Goal: Task Accomplishment & Management: Complete application form

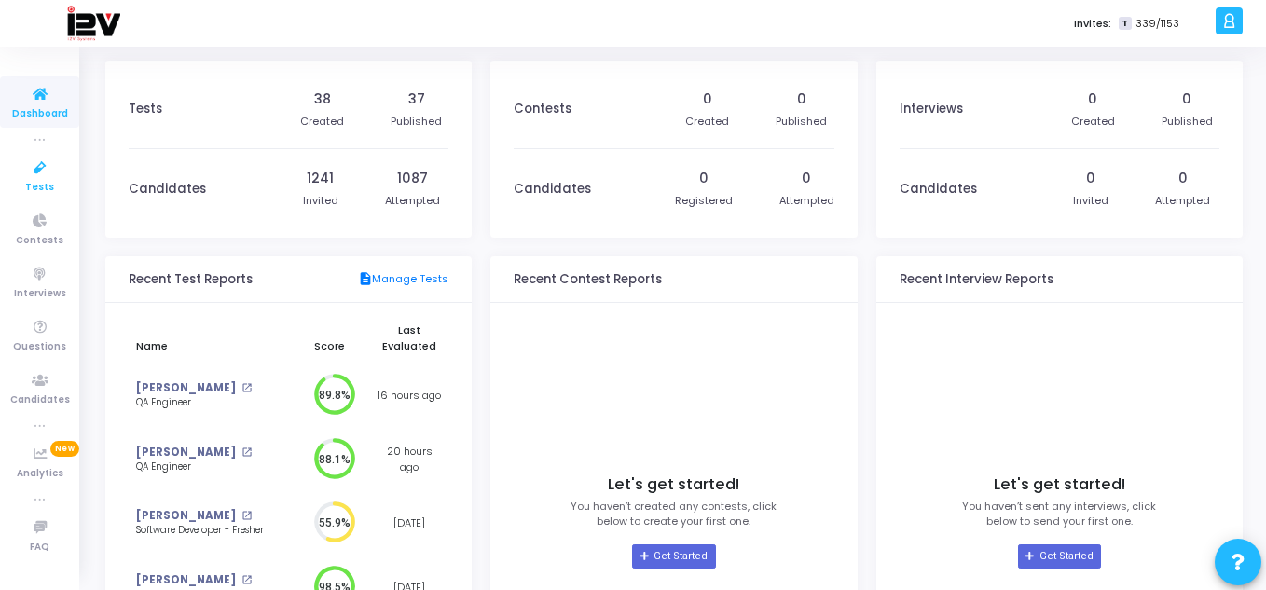
click at [55, 170] on icon at bounding box center [40, 168] width 39 height 23
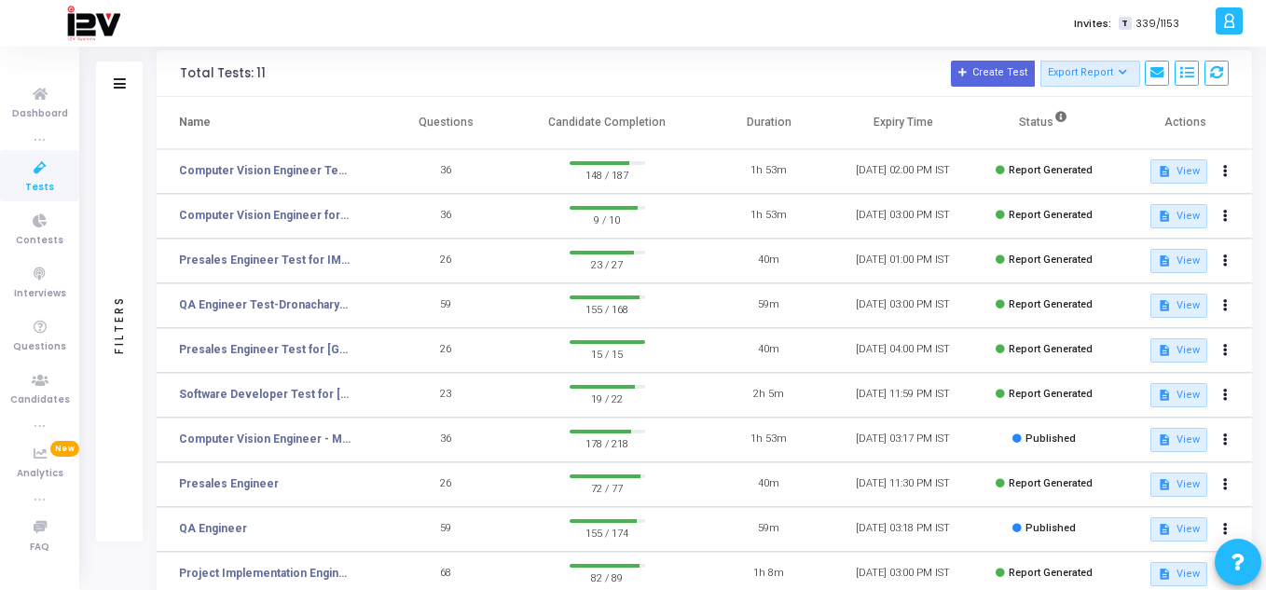
scroll to position [73, 0]
click at [319, 439] on link "Computer Vision Engineer - ML (2)" at bounding box center [265, 438] width 172 height 17
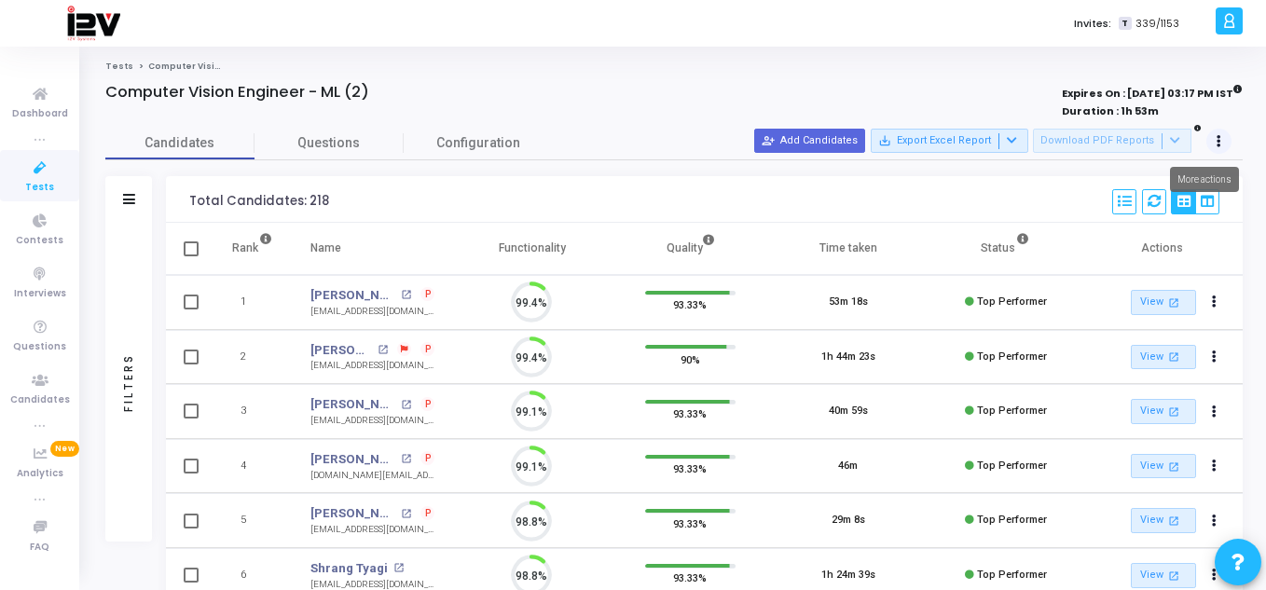
scroll to position [39, 48]
click at [1221, 138] on button at bounding box center [1220, 142] width 26 height 26
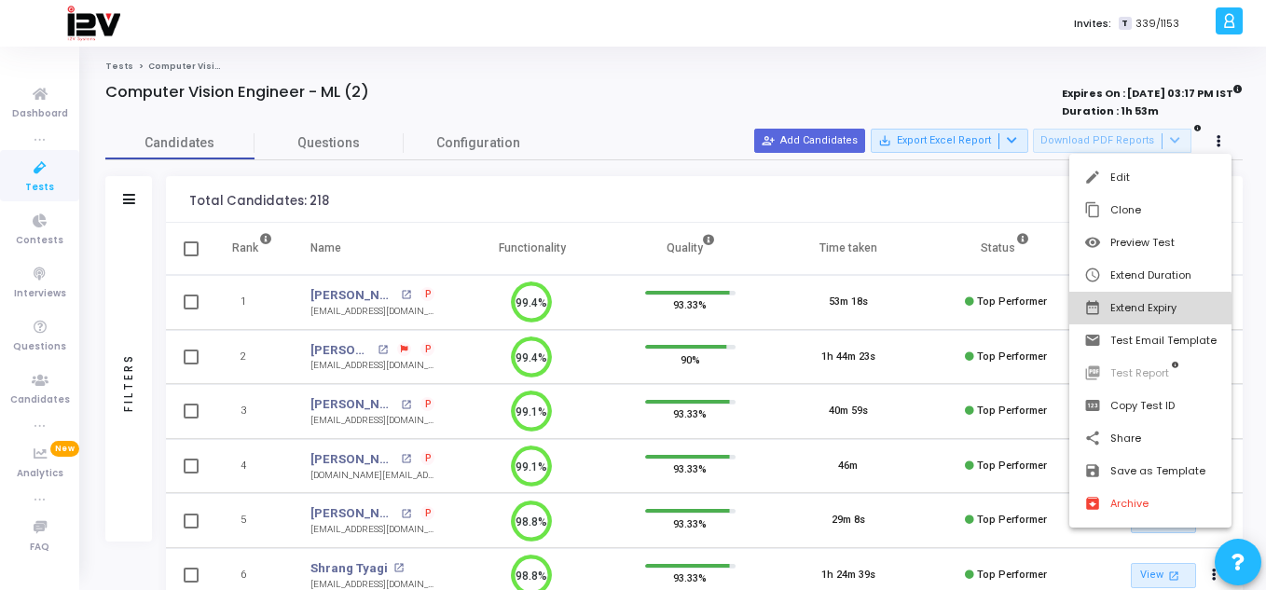
click at [1150, 312] on button "date_range Extend Expiry" at bounding box center [1150, 308] width 162 height 33
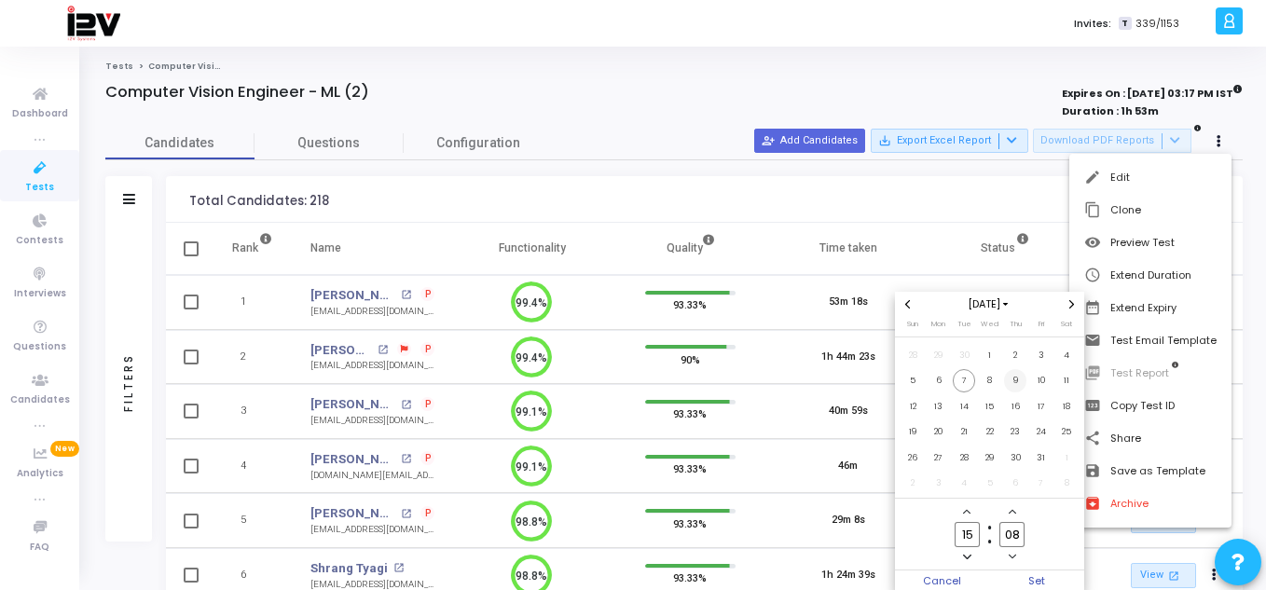
click at [1012, 381] on span "9" at bounding box center [1015, 380] width 23 height 23
click at [1042, 579] on span "Set" at bounding box center [1037, 581] width 95 height 21
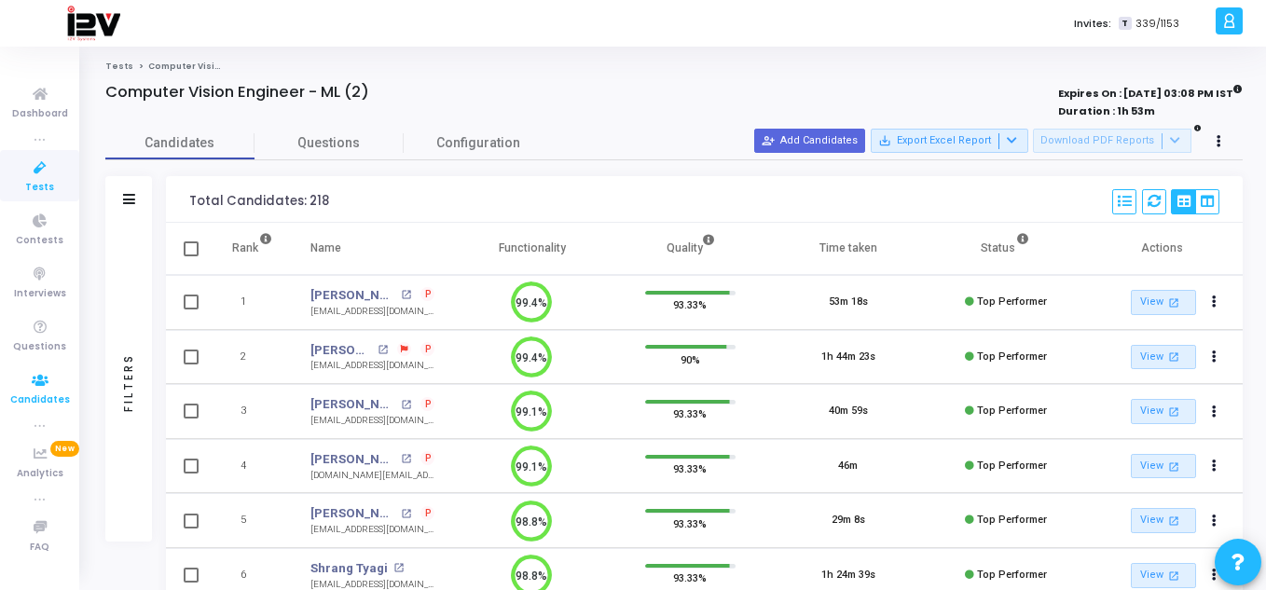
click at [35, 388] on icon at bounding box center [40, 380] width 39 height 23
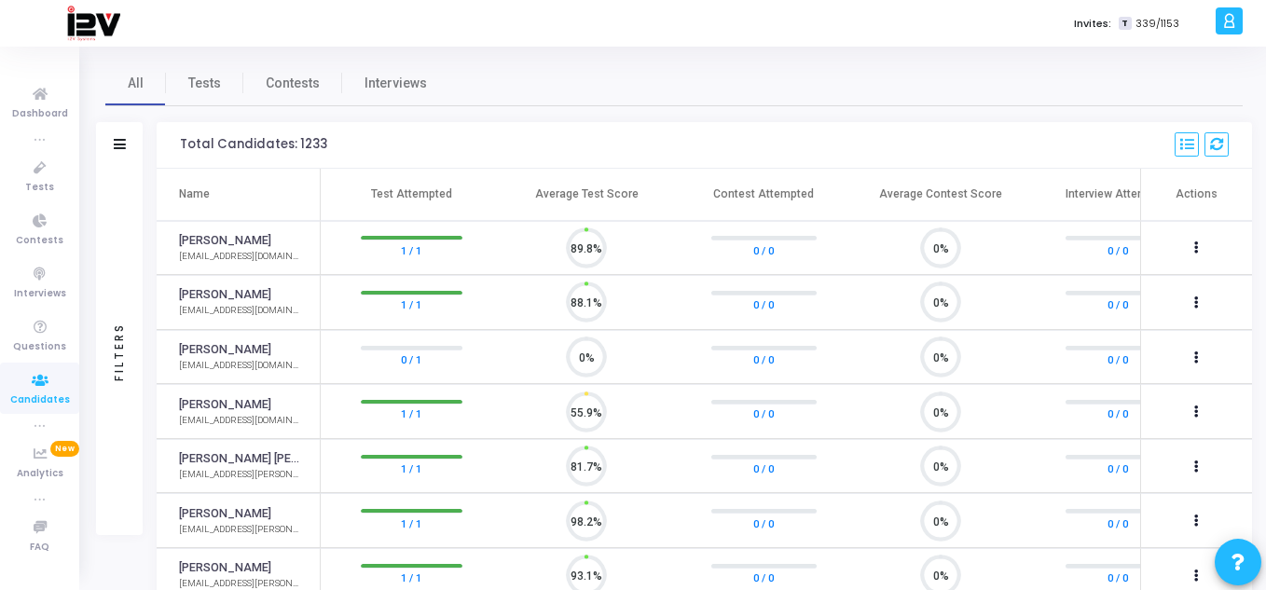
scroll to position [39, 48]
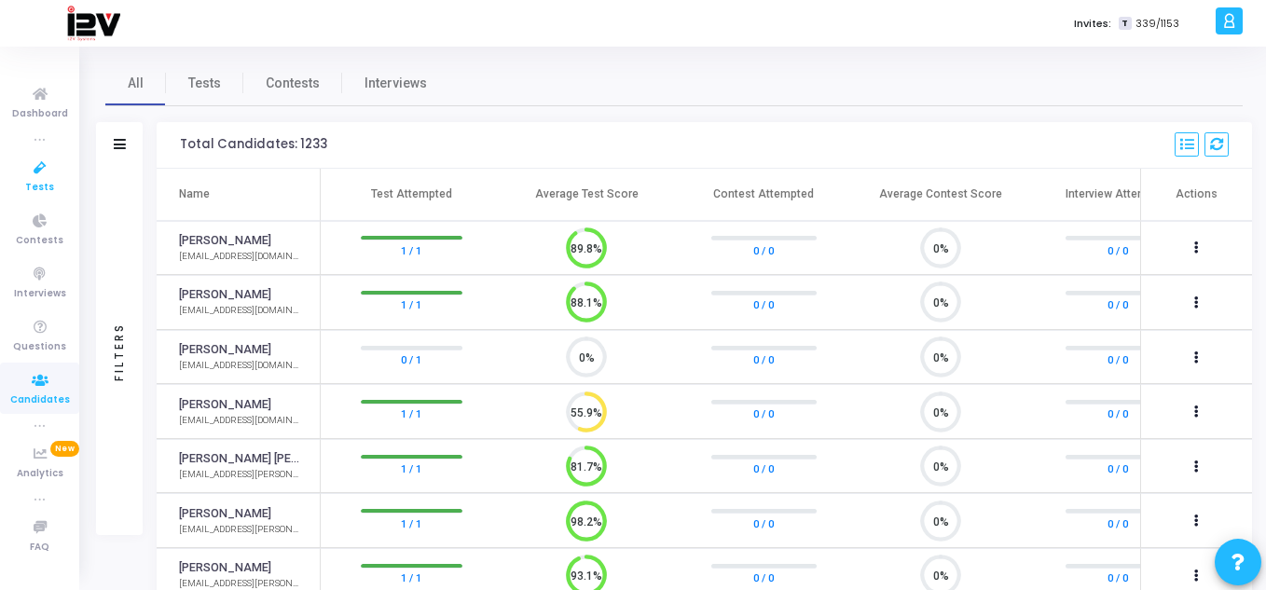
click at [47, 163] on icon at bounding box center [40, 168] width 39 height 23
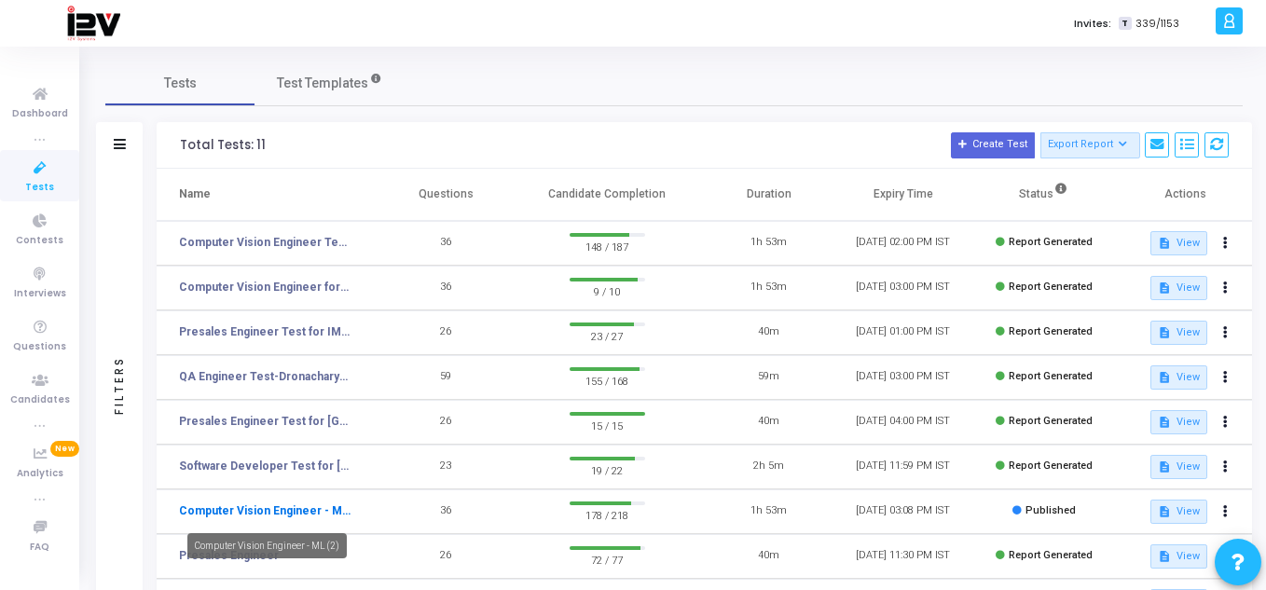
click at [309, 508] on link "Computer Vision Engineer - ML (2)" at bounding box center [265, 511] width 172 height 17
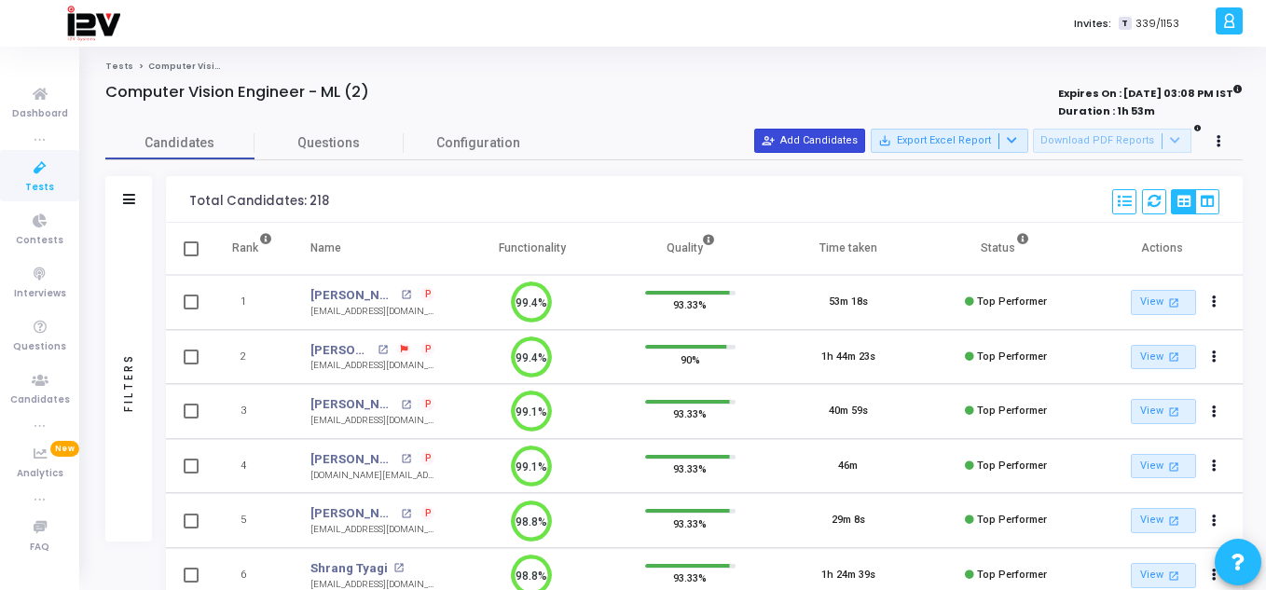
click at [805, 135] on button "person_add_alt Add Candidates" at bounding box center [809, 141] width 111 height 24
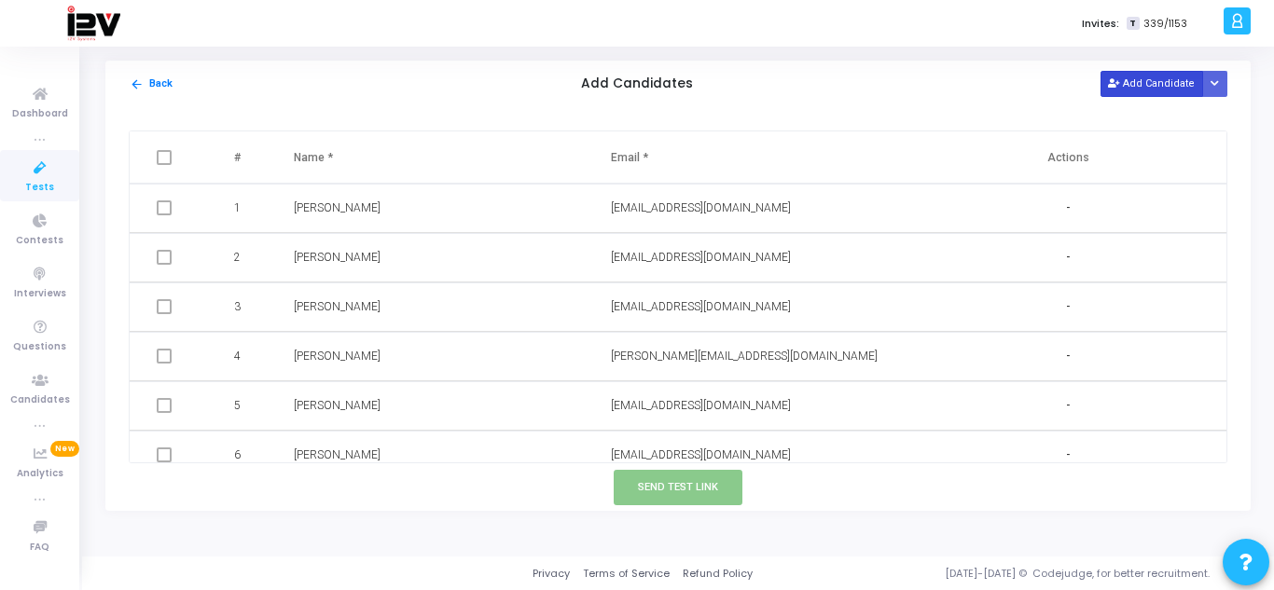
click at [1146, 88] on button "Add Candidate" at bounding box center [1151, 83] width 103 height 25
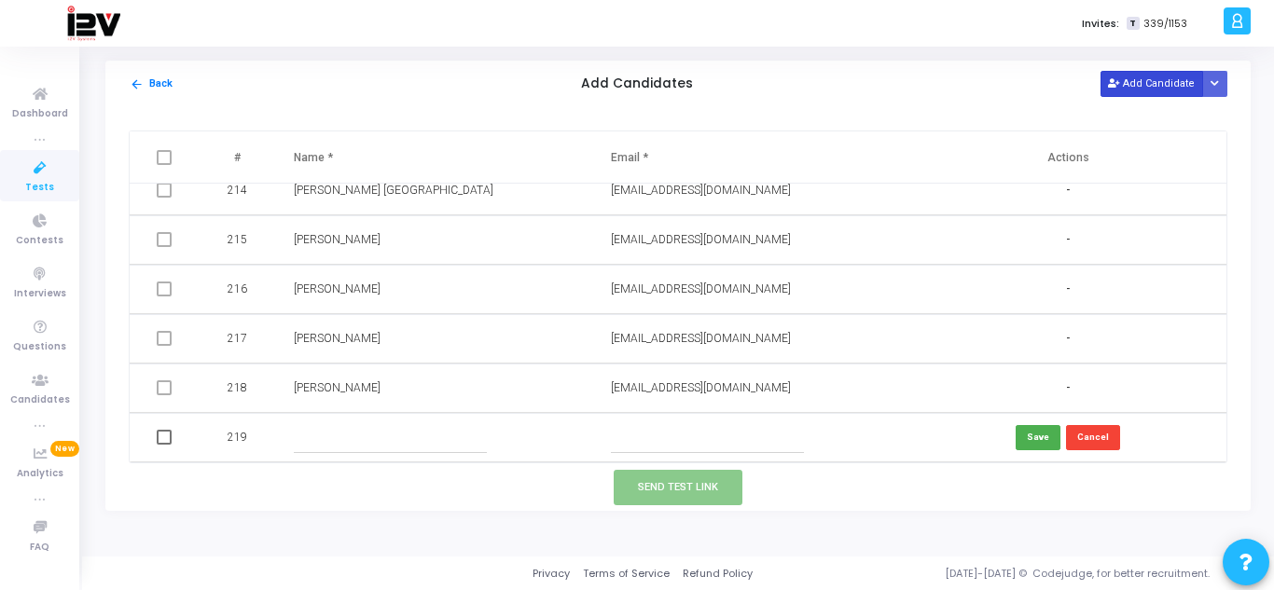
click at [1125, 86] on button "Add Candidate" at bounding box center [1151, 83] width 103 height 25
click at [387, 441] on input "text" at bounding box center [390, 437] width 193 height 31
click at [657, 446] on input "text" at bounding box center [707, 437] width 193 height 31
paste input "[EMAIL_ADDRESS][DOMAIN_NAME]"
type input "[EMAIL_ADDRESS][DOMAIN_NAME]"
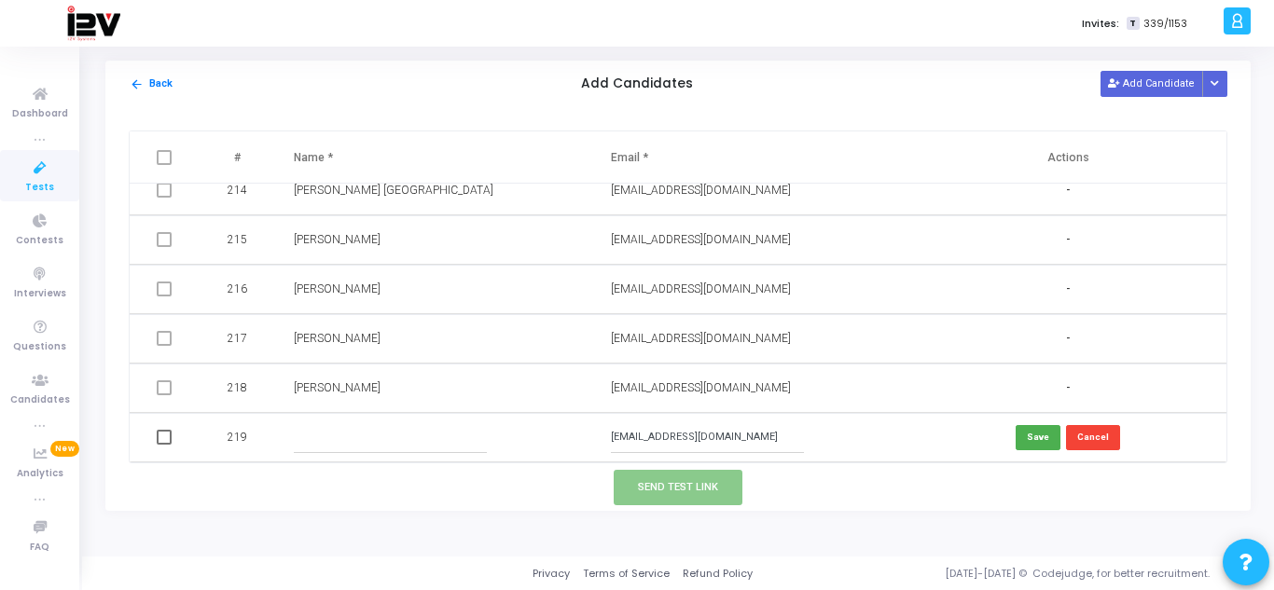
click at [338, 433] on input "text" at bounding box center [390, 437] width 193 height 31
paste input "[PERSON_NAME]"
type input "[PERSON_NAME]"
click at [1028, 435] on button "Save" at bounding box center [1037, 437] width 45 height 25
click at [766, 435] on input "[EMAIL_ADDRESS][DOMAIN_NAME]" at bounding box center [707, 437] width 193 height 31
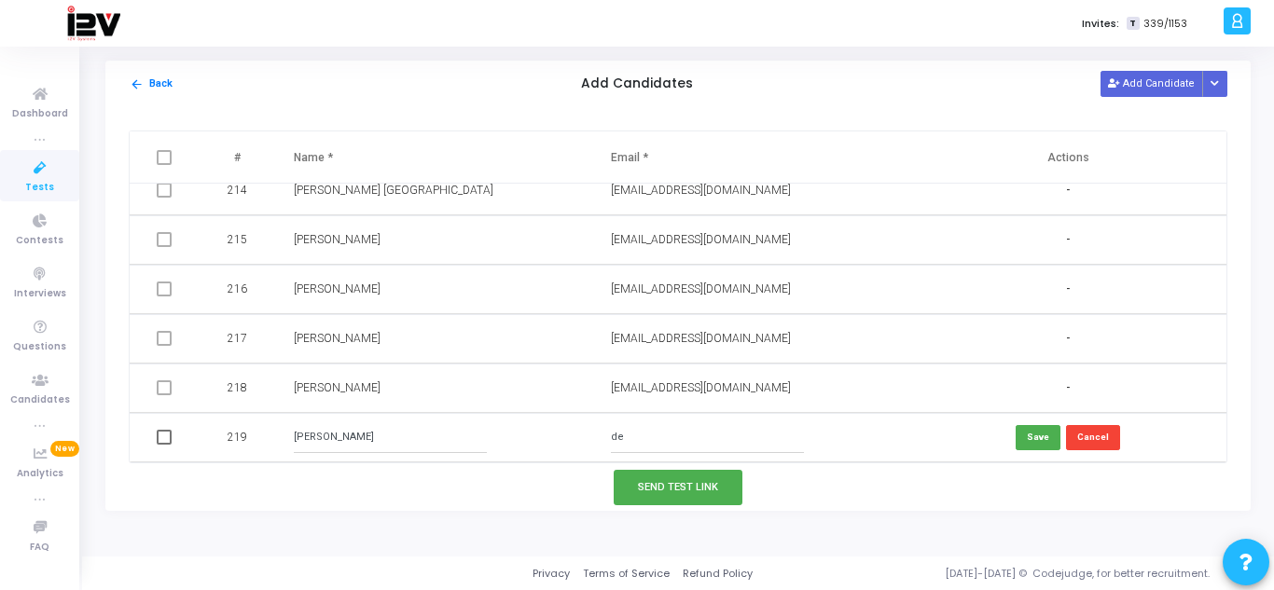
type input "d"
click at [438, 433] on input "[PERSON_NAME]" at bounding box center [390, 437] width 193 height 31
type input "D"
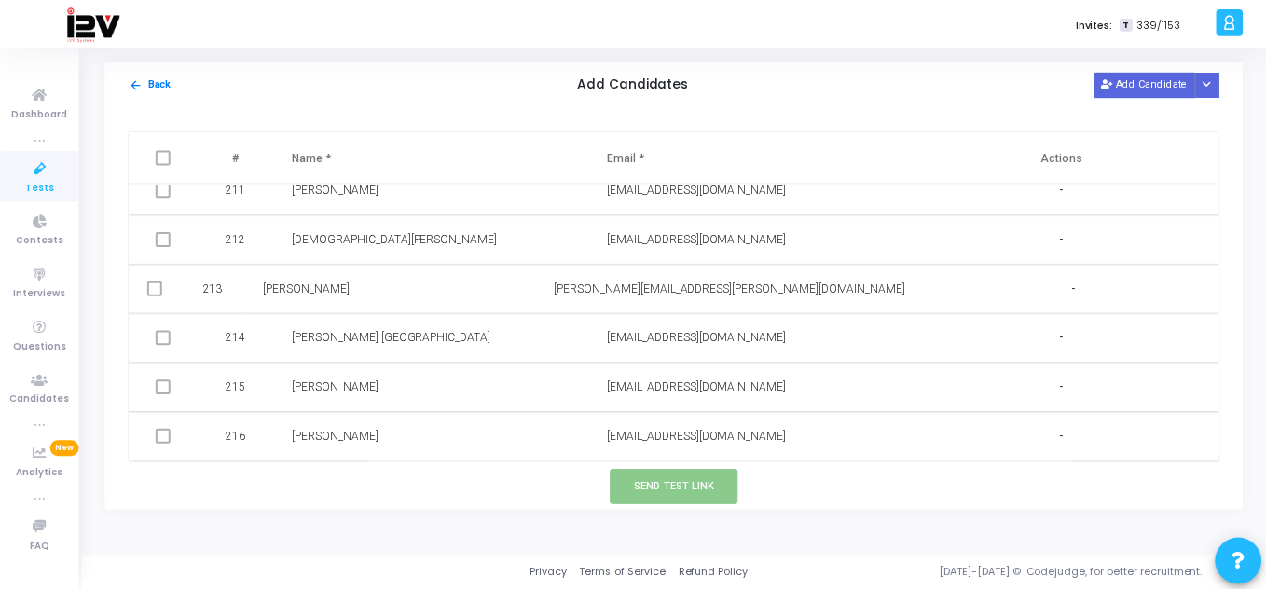
scroll to position [10544, 0]
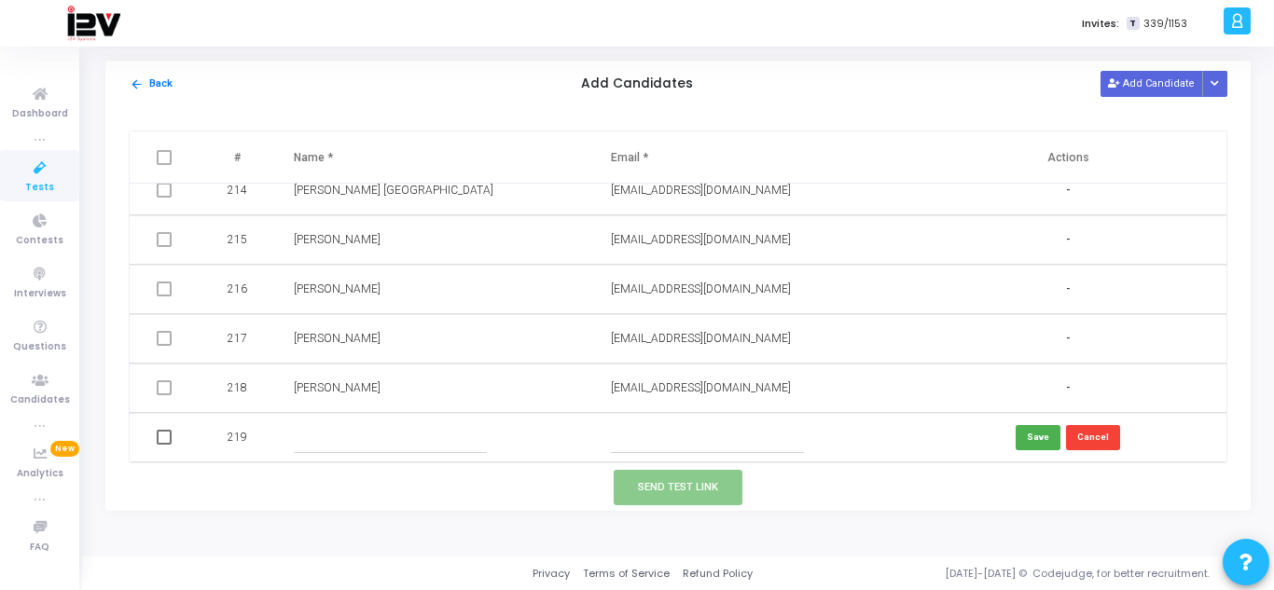
click at [660, 433] on input "text" at bounding box center [707, 437] width 193 height 31
paste input "[EMAIL_ADDRESS][DOMAIN_NAME]"
type input "[EMAIL_ADDRESS][DOMAIN_NAME]"
click at [364, 436] on input "text" at bounding box center [390, 437] width 193 height 31
type input "[PERSON_NAME]"
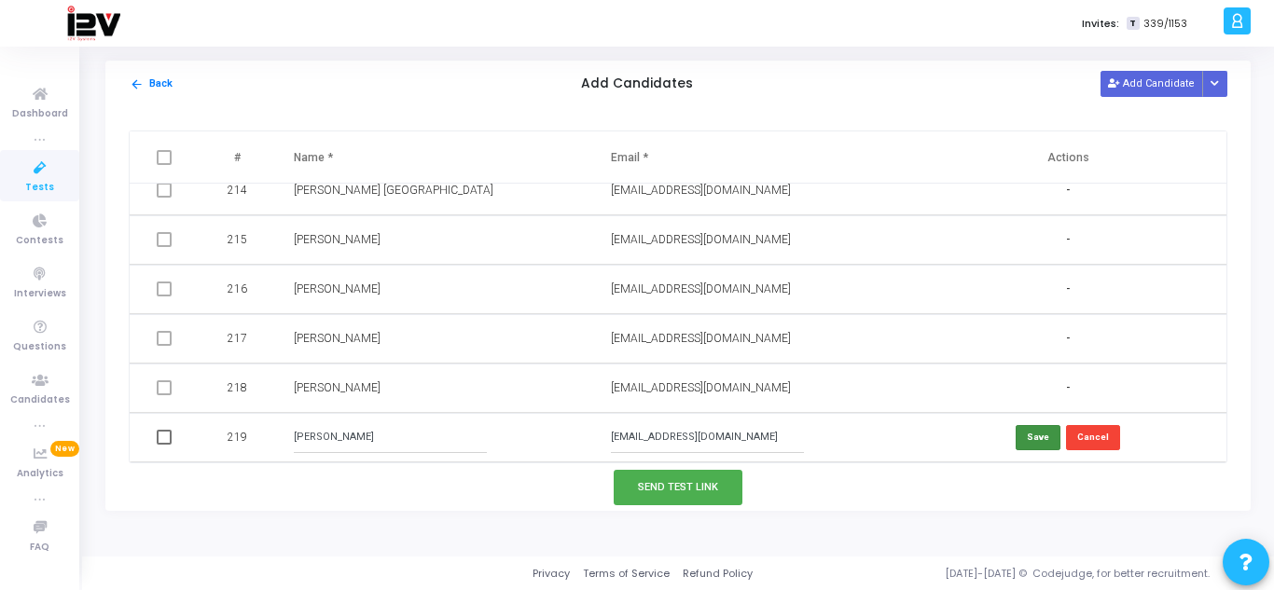
click at [1019, 446] on button "Save" at bounding box center [1037, 437] width 45 height 25
click at [697, 490] on button "Send Test Link" at bounding box center [678, 487] width 129 height 34
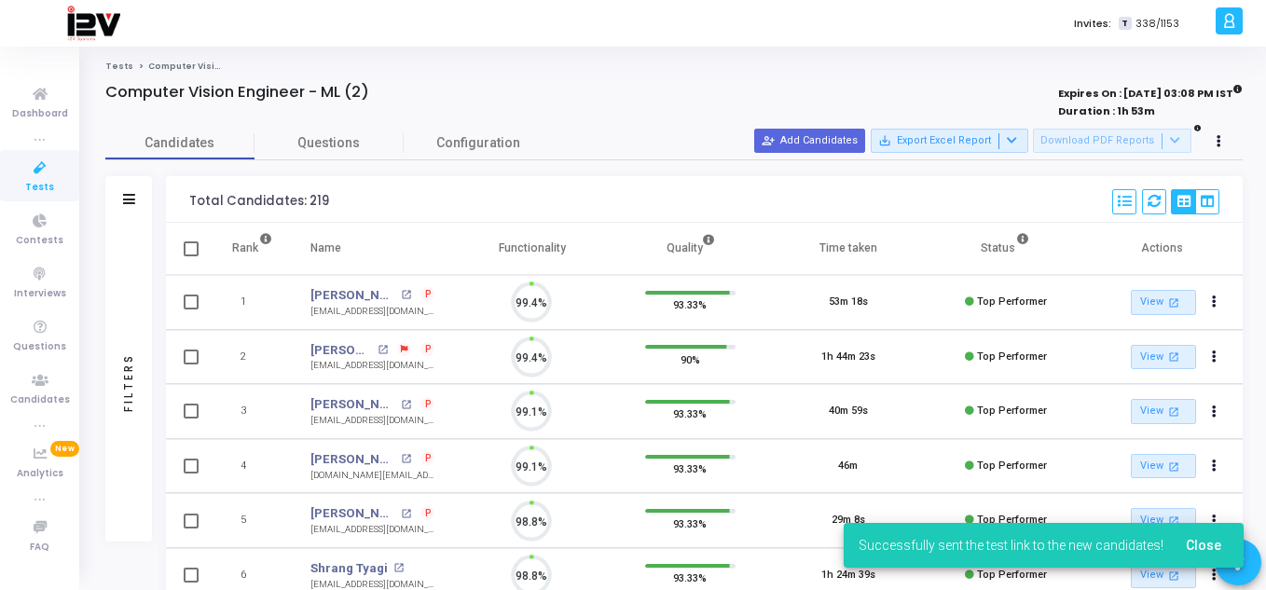
scroll to position [39, 48]
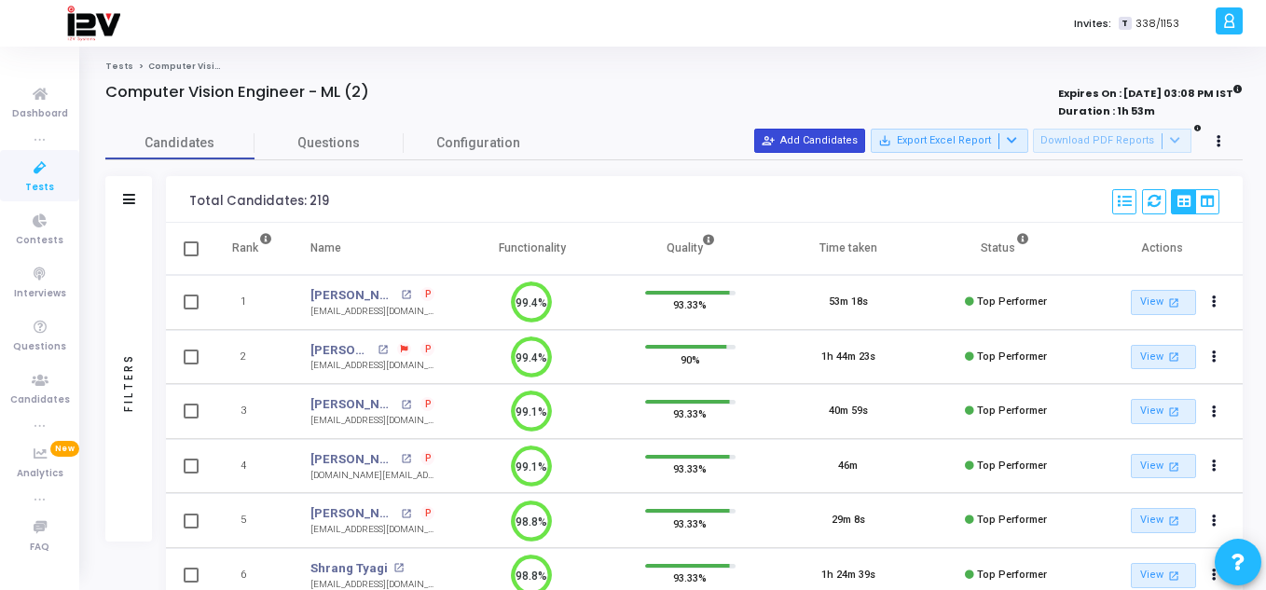
click at [800, 148] on button "person_add_alt Add Candidates" at bounding box center [809, 141] width 111 height 24
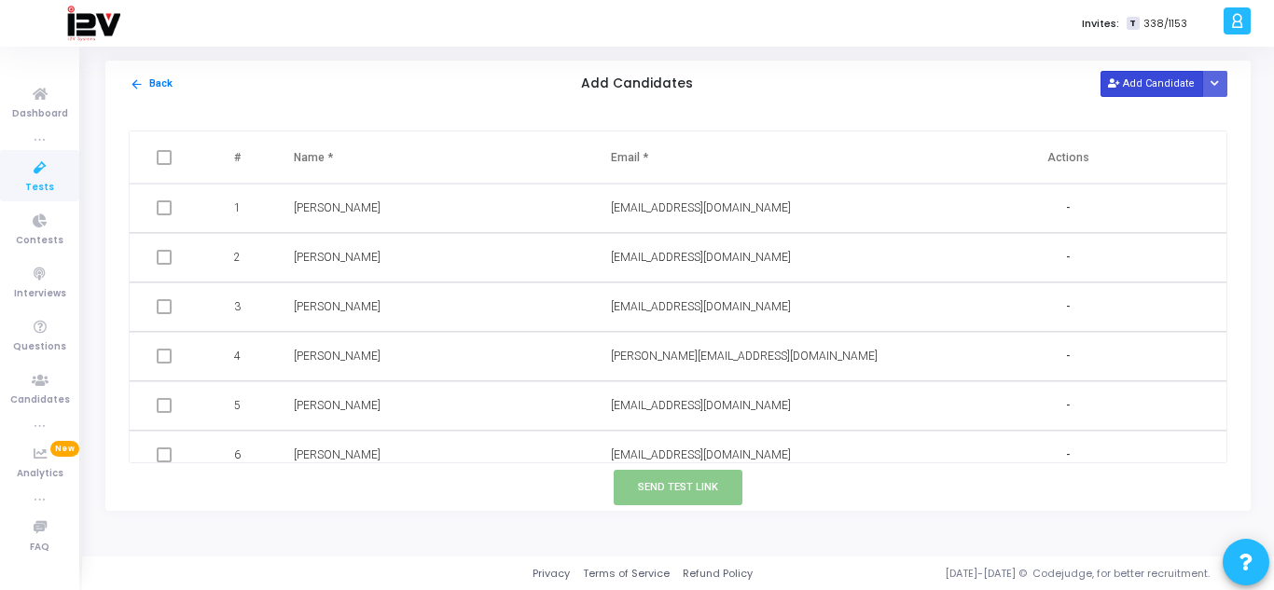
click at [1134, 91] on button "Add Candidate" at bounding box center [1151, 83] width 103 height 25
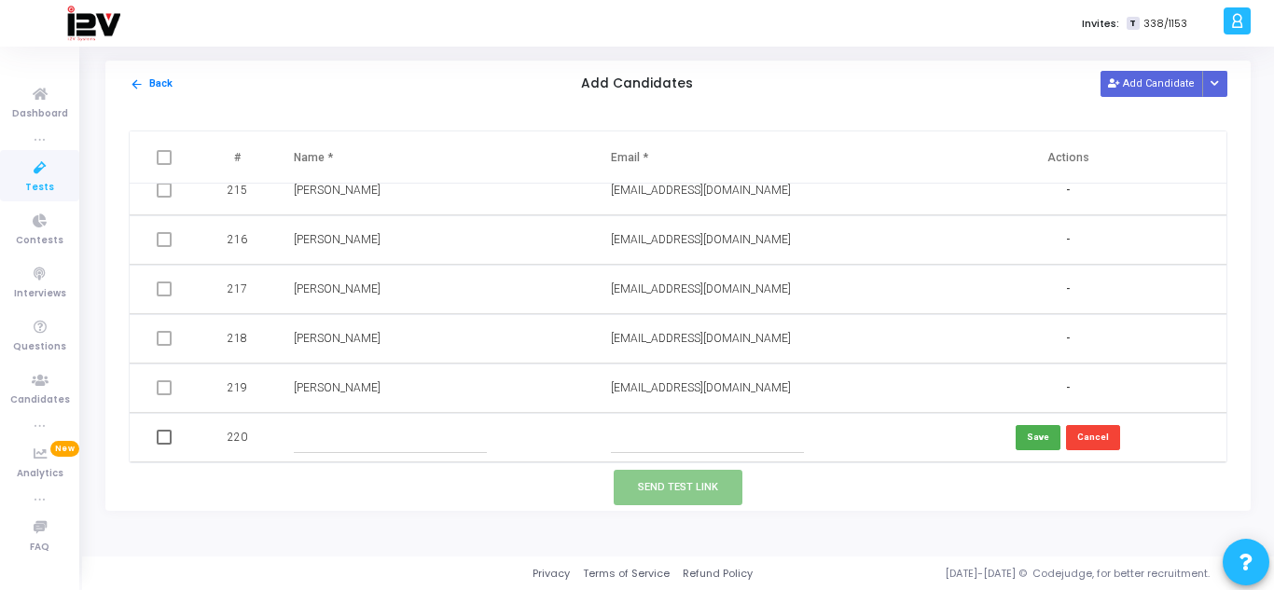
click at [717, 427] on input "text" at bounding box center [707, 437] width 193 height 31
paste input "[EMAIL_ADDRESS][DOMAIN_NAME]"
type input "[EMAIL_ADDRESS][DOMAIN_NAME]"
click at [417, 432] on input "text" at bounding box center [390, 437] width 193 height 31
type input "[PERSON_NAME]"
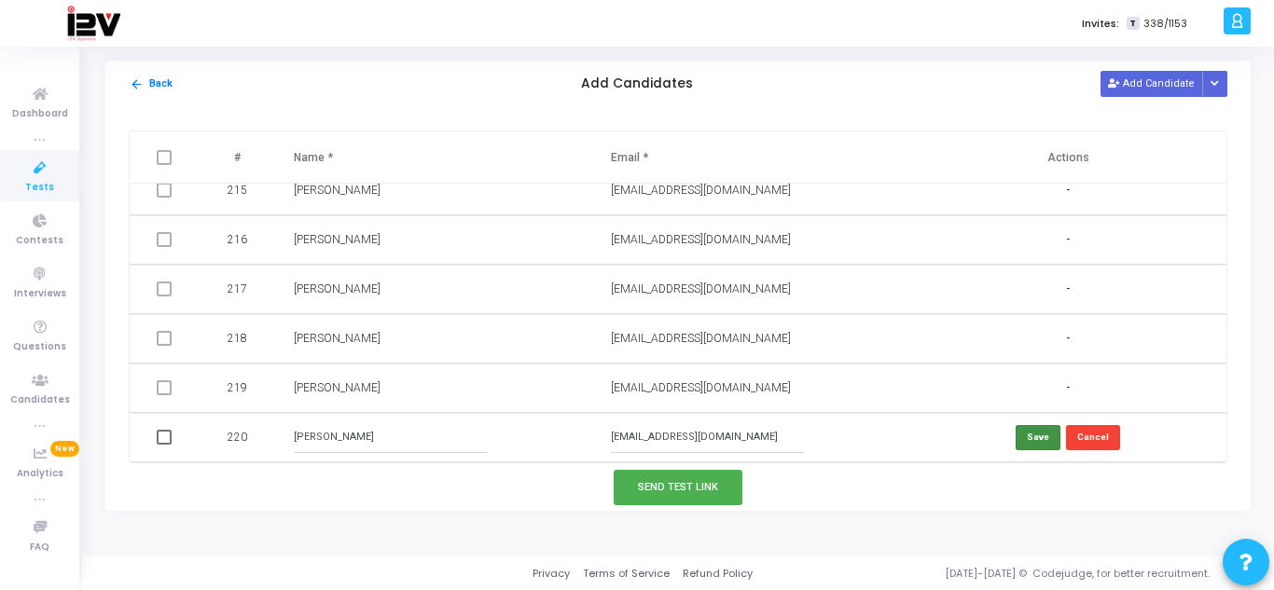
click at [1036, 432] on button "Save" at bounding box center [1037, 437] width 45 height 25
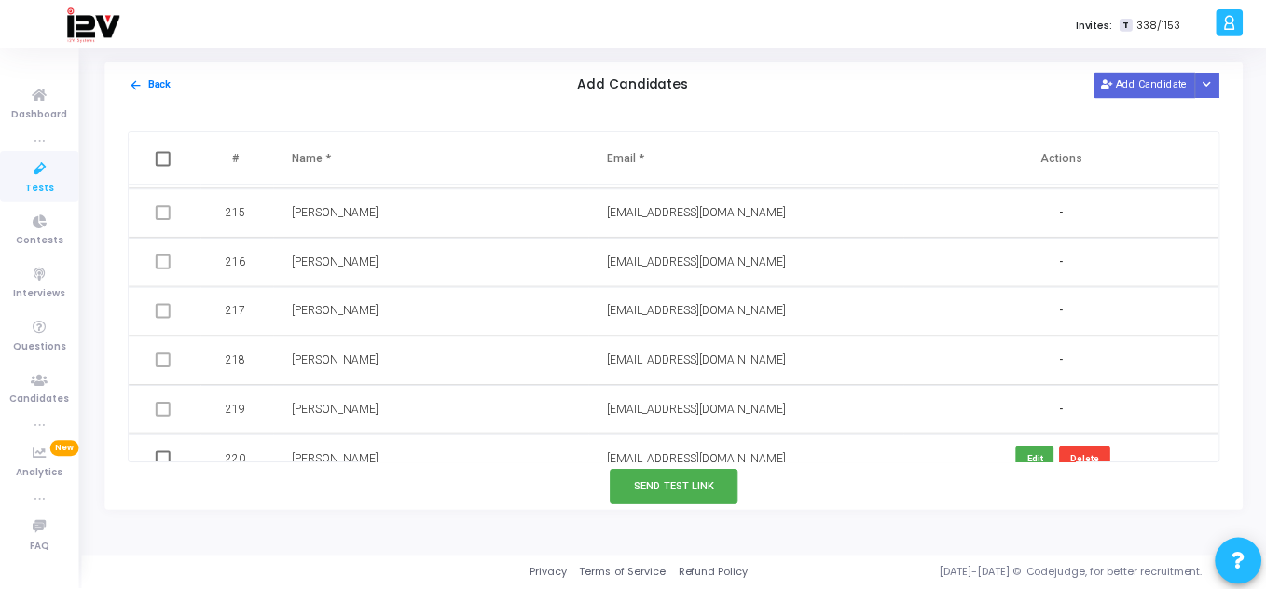
scroll to position [10593, 0]
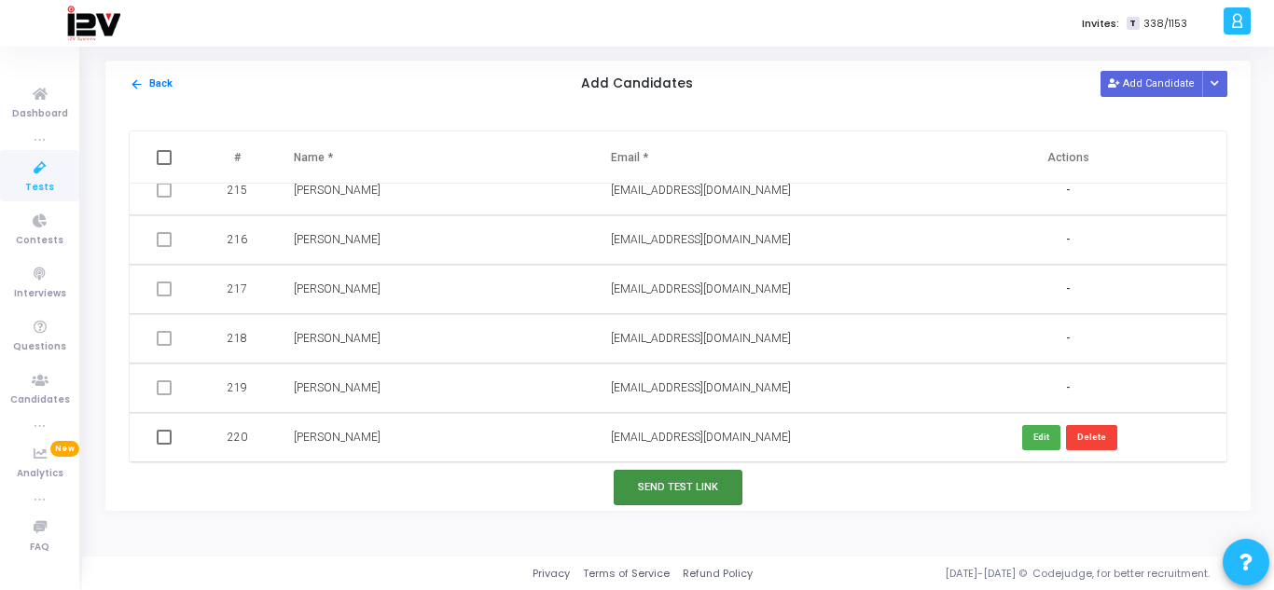
click at [712, 484] on button "Send Test Link" at bounding box center [678, 487] width 129 height 34
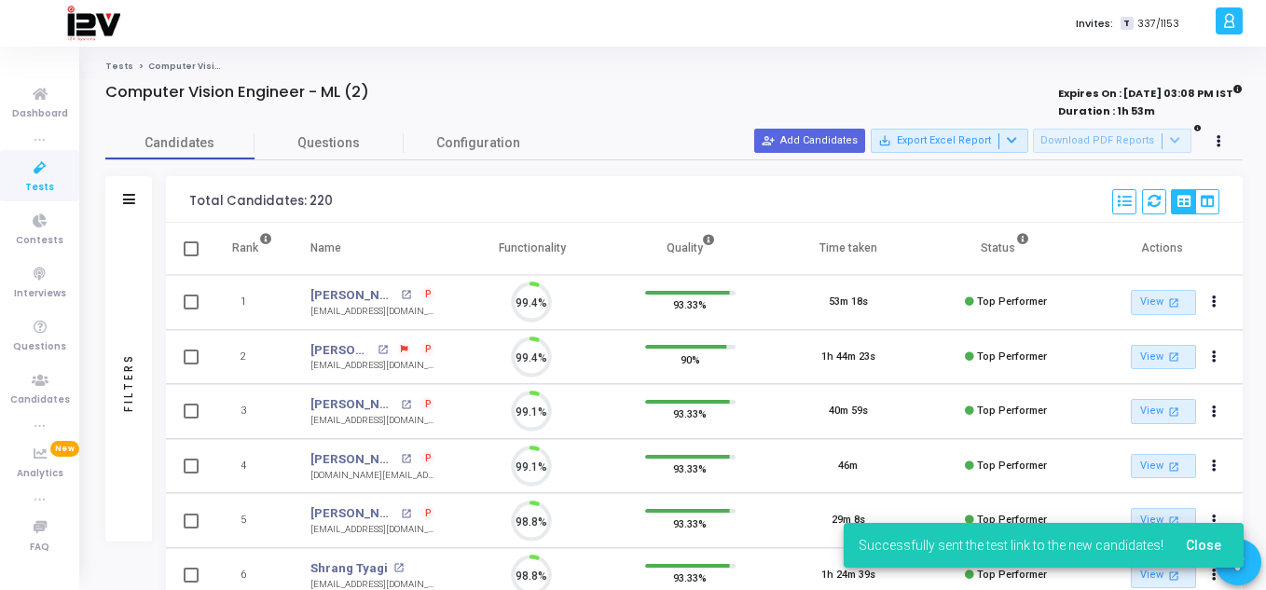
scroll to position [39, 48]
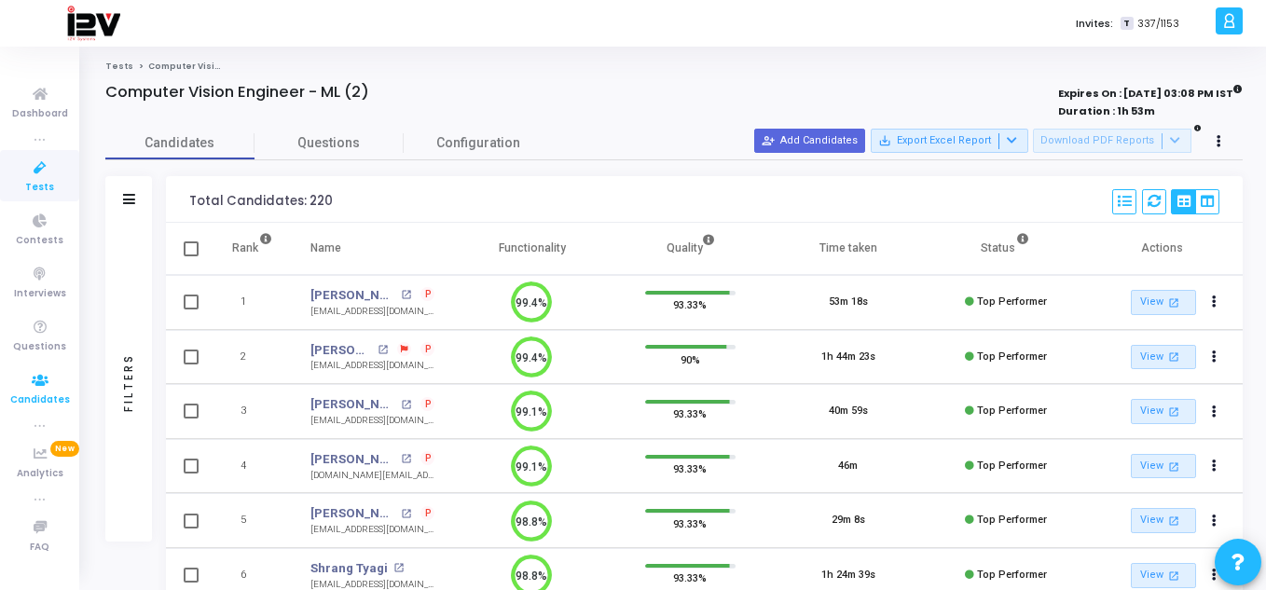
click at [38, 383] on icon at bounding box center [40, 380] width 39 height 23
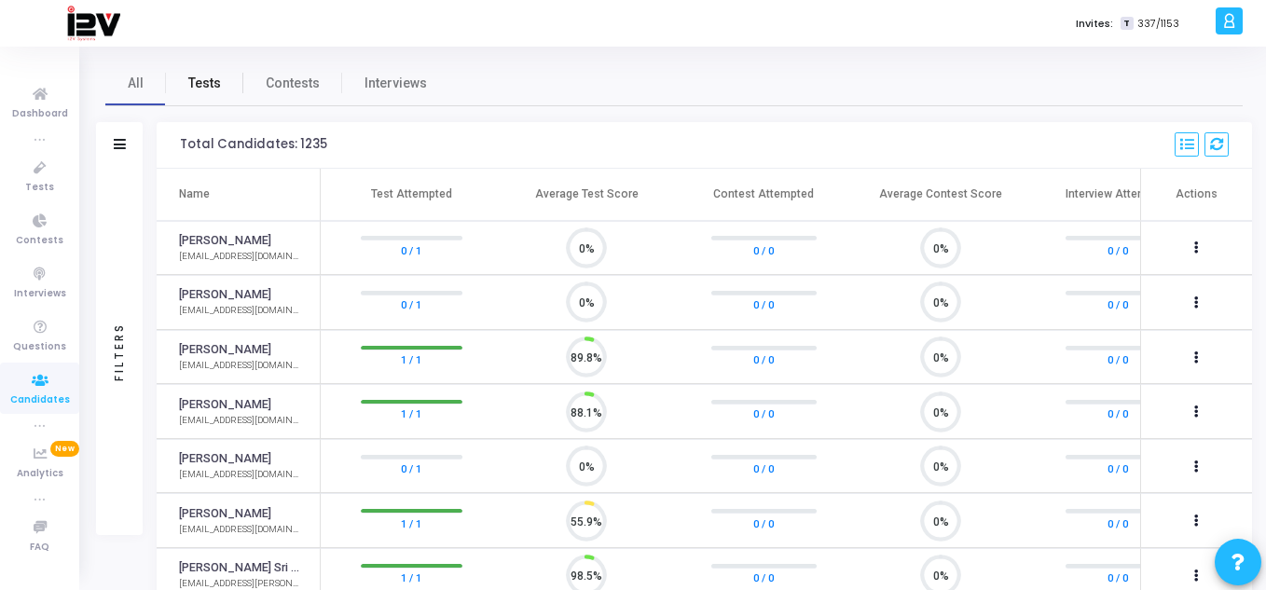
click at [221, 86] on link "Tests" at bounding box center [204, 83] width 77 height 45
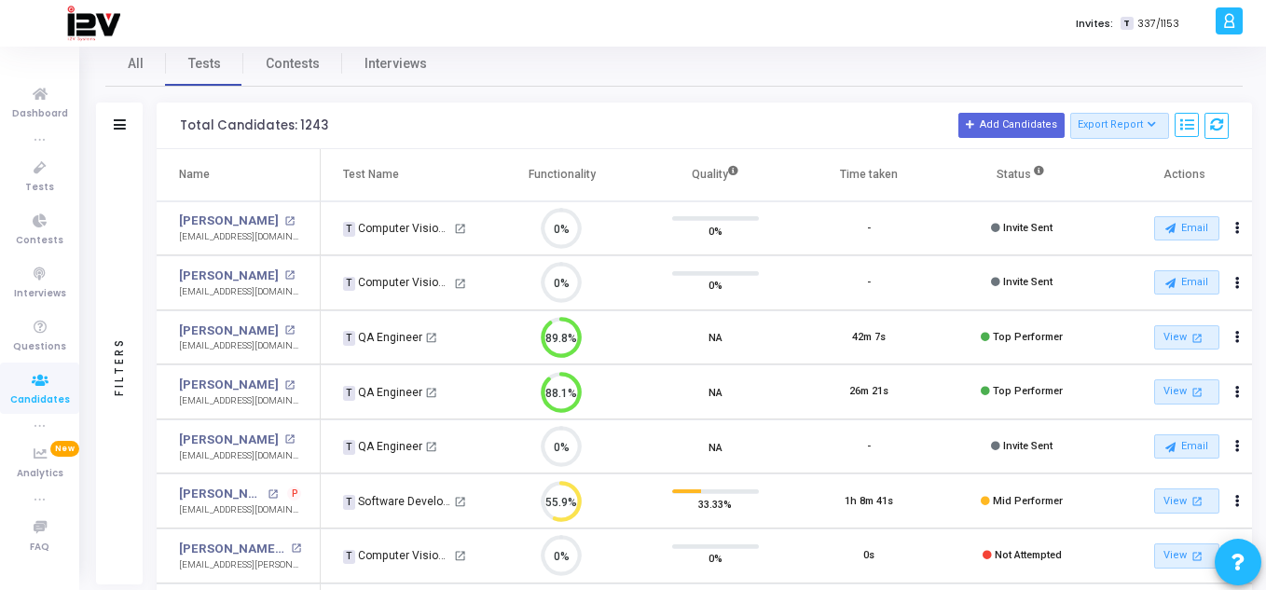
click at [697, 455] on td "NA" at bounding box center [716, 447] width 154 height 55
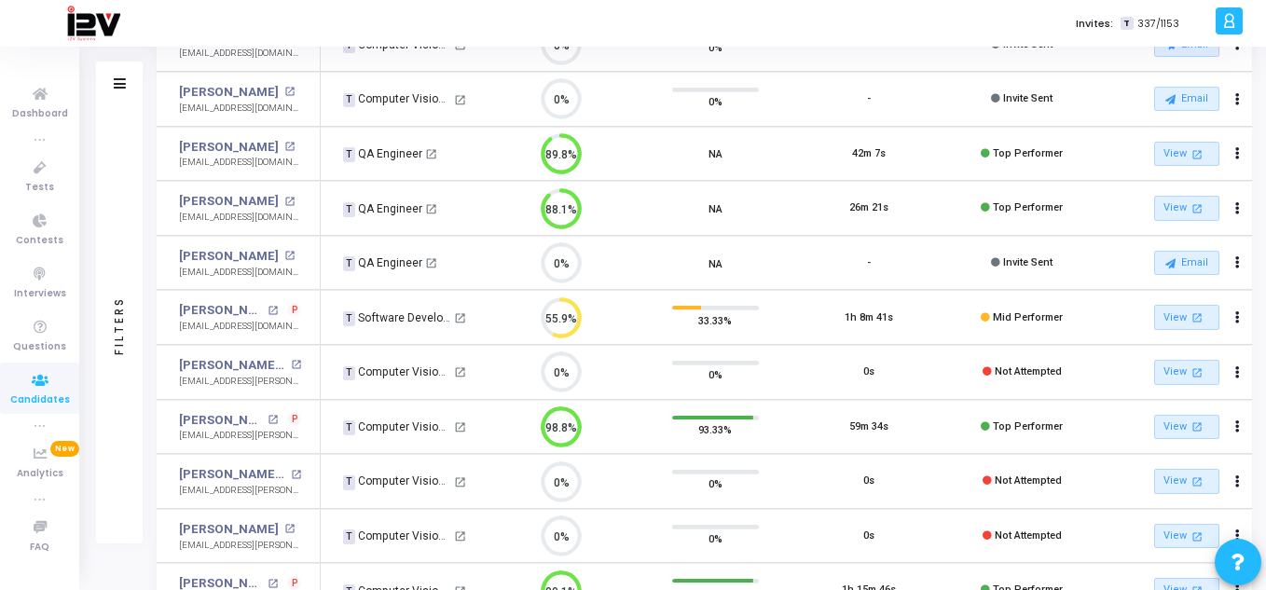
scroll to position [204, 0]
